Goal: Find contact information: Find contact information

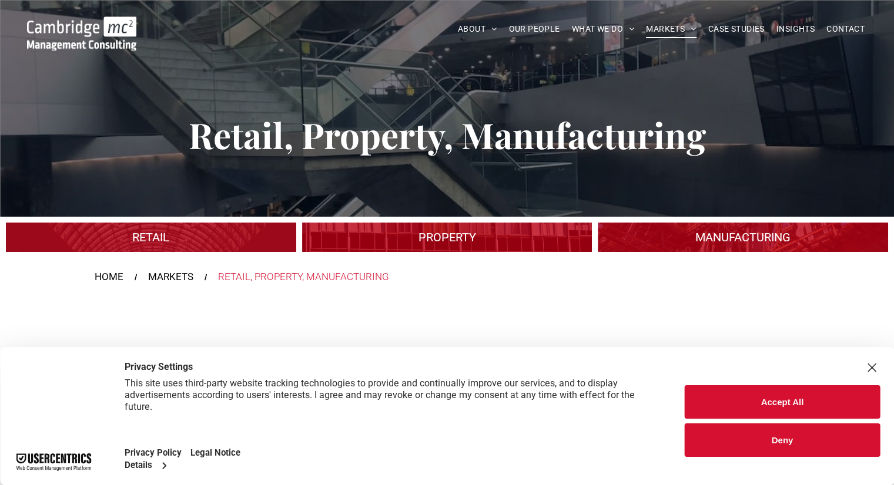
click at [787, 391] on button "Accept All" at bounding box center [782, 401] width 195 height 33
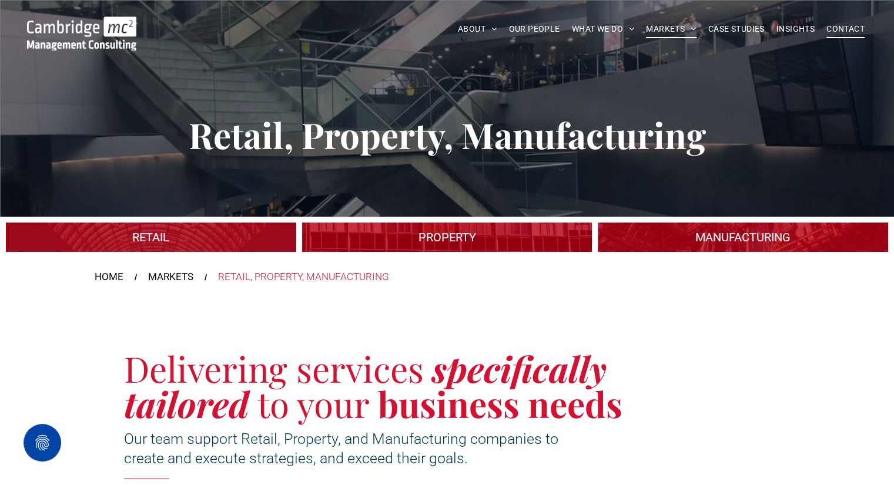
click at [836, 26] on span "CONTACT" at bounding box center [845, 29] width 38 height 18
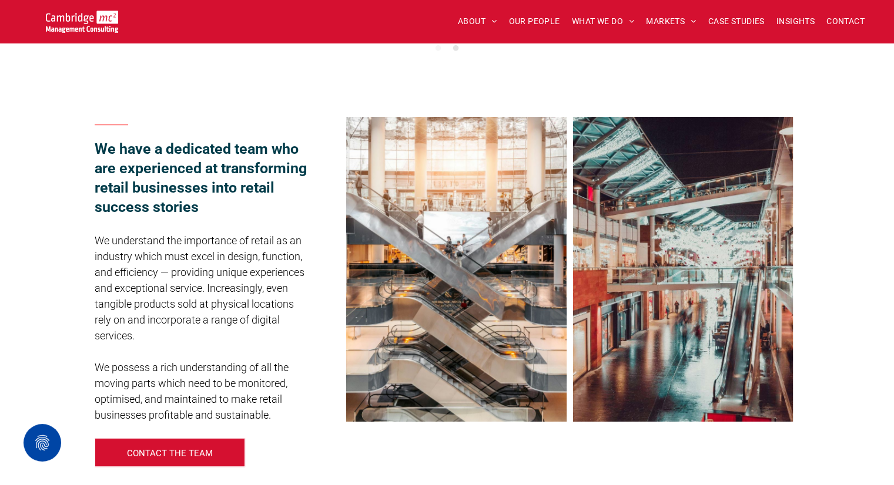
scroll to position [764, 0]
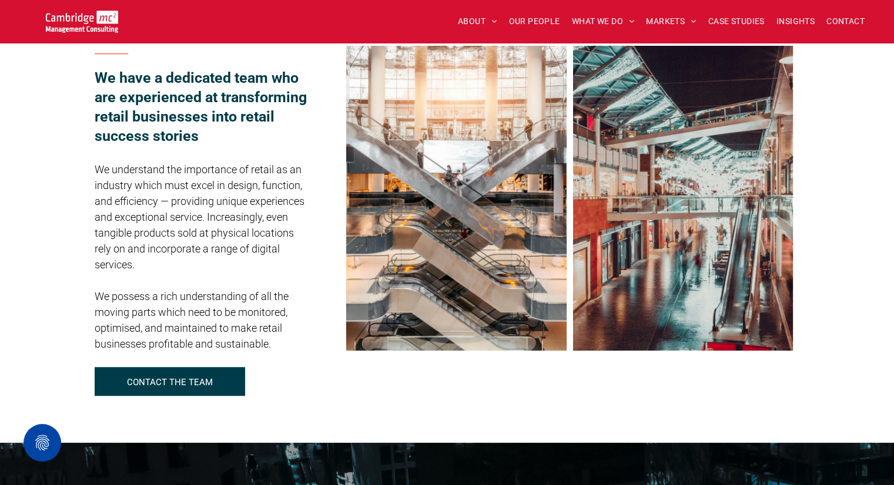
click at [214, 377] on link "CONTACT THE TEAM" at bounding box center [170, 381] width 150 height 29
